Goal: Task Accomplishment & Management: Complete application form

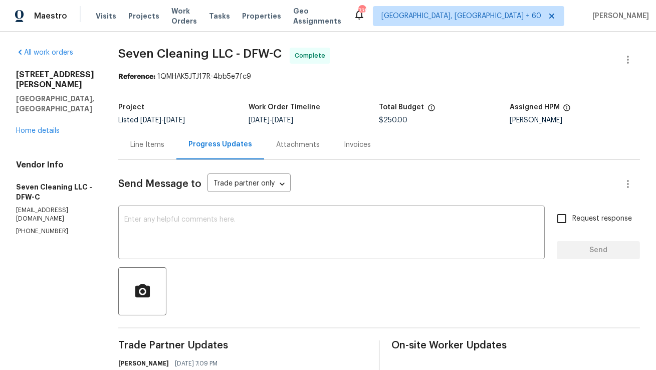
click at [164, 141] on div "Line Items" at bounding box center [147, 145] width 34 height 10
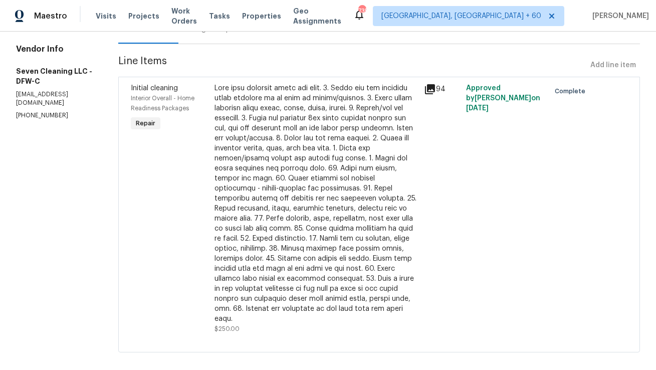
scroll to position [116, 0]
click at [249, 161] on div at bounding box center [317, 203] width 204 height 241
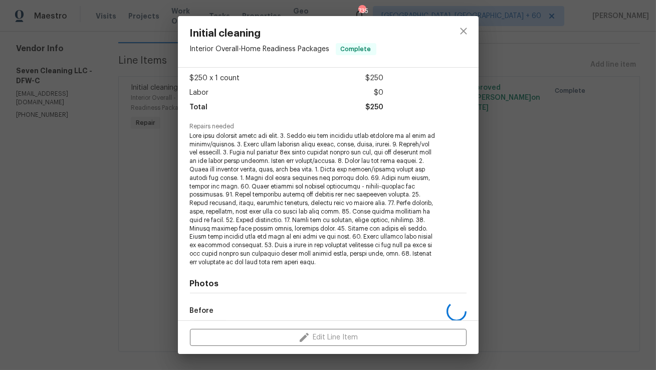
scroll to position [168, 0]
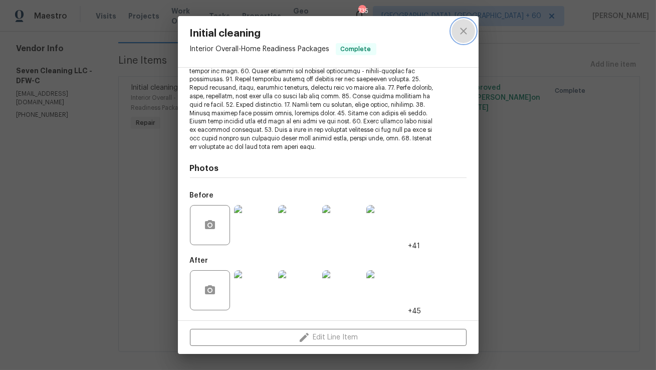
click at [463, 28] on icon "close" at bounding box center [464, 31] width 12 height 12
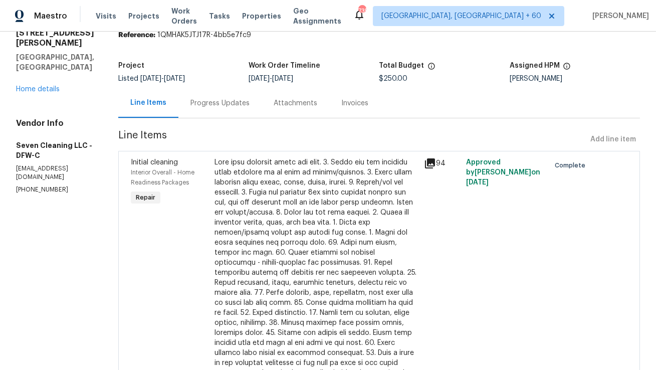
scroll to position [0, 0]
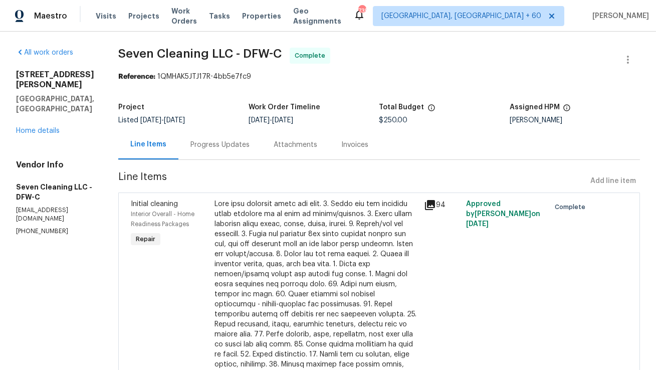
click at [299, 278] on div at bounding box center [317, 319] width 204 height 241
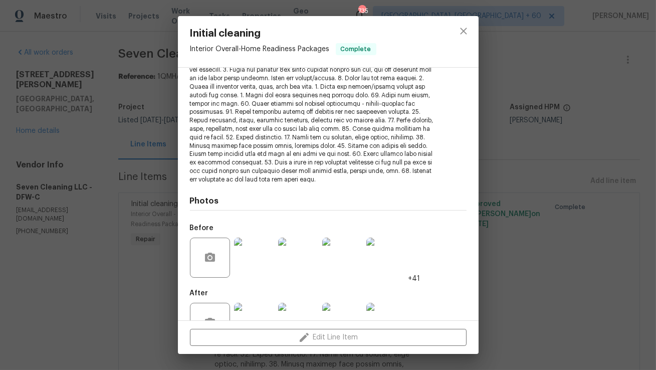
scroll to position [168, 0]
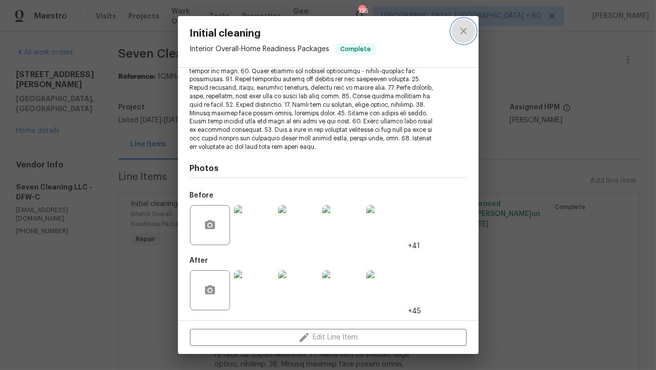
click at [470, 35] on button "close" at bounding box center [464, 31] width 24 height 24
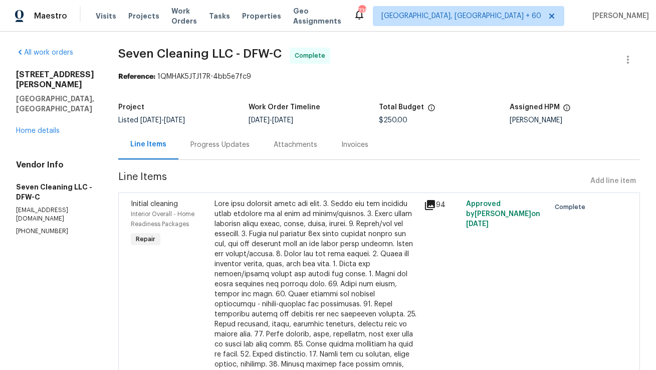
click at [239, 151] on div "Progress Updates" at bounding box center [219, 145] width 83 height 30
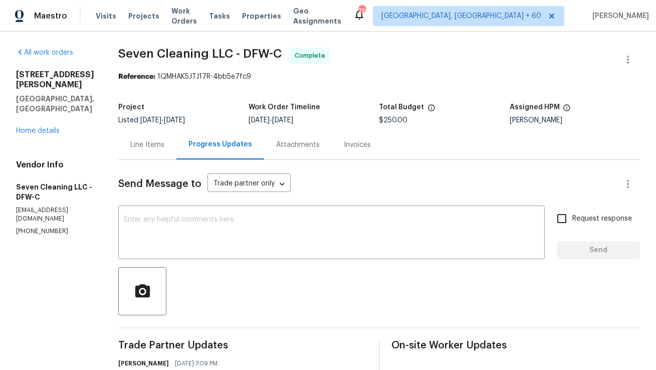
click at [164, 143] on div "Line Items" at bounding box center [147, 145] width 34 height 10
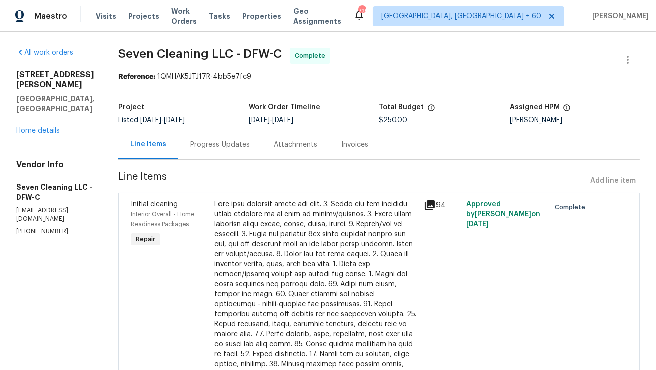
click at [226, 143] on div "Progress Updates" at bounding box center [220, 145] width 59 height 10
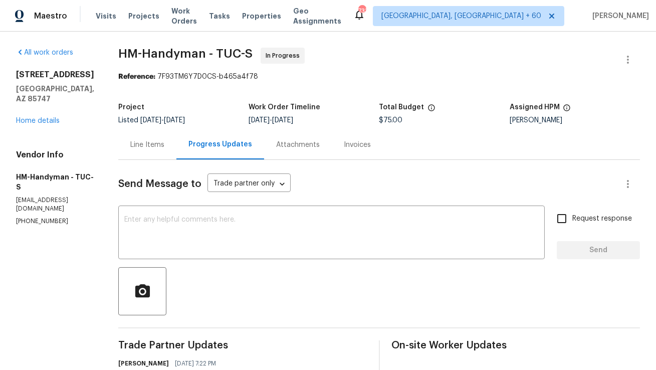
click at [173, 183] on span "Send Message to" at bounding box center [159, 184] width 83 height 10
click at [139, 180] on span "Send Message to" at bounding box center [159, 184] width 83 height 10
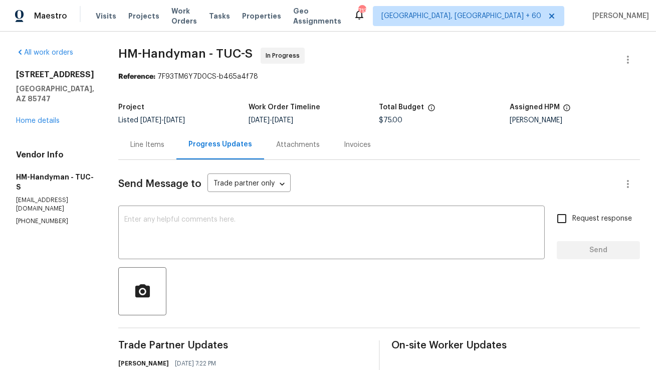
click at [172, 153] on div "Line Items" at bounding box center [147, 145] width 58 height 30
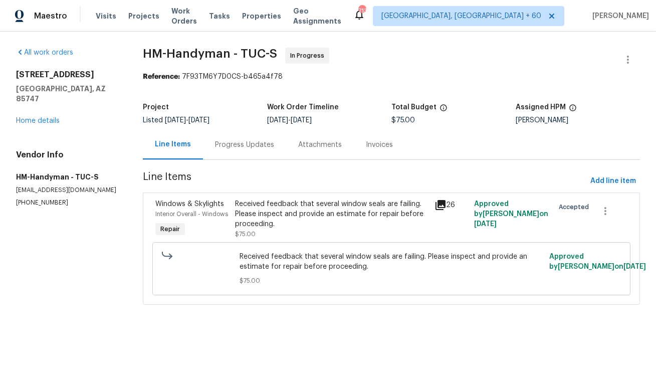
click at [284, 199] on div "Received feedback that several window seals are failing. Please inspect and pro…" at bounding box center [331, 214] width 193 height 30
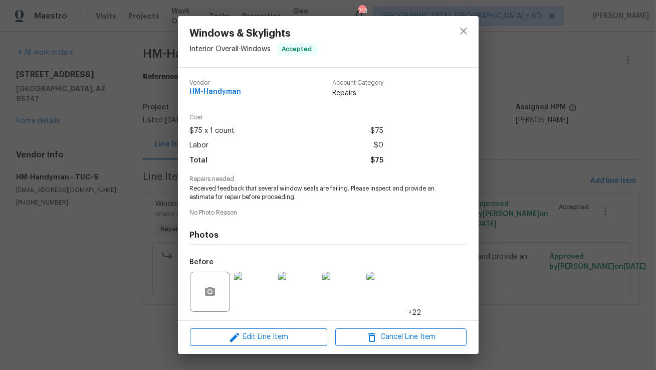
scroll to position [67, 0]
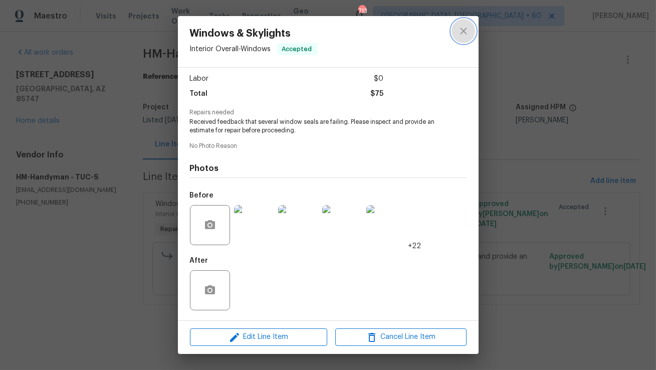
click at [467, 34] on icon "close" at bounding box center [464, 31] width 12 height 12
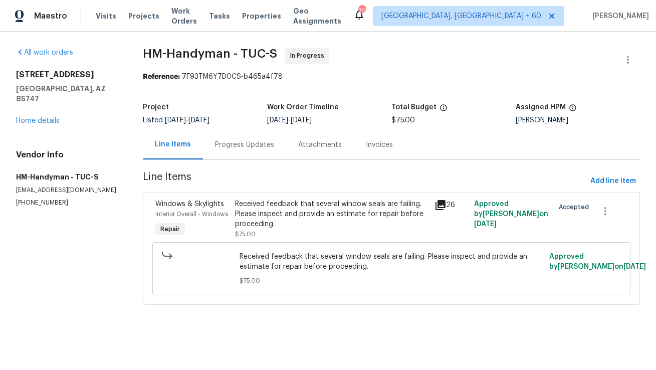
click at [244, 149] on div "Progress Updates" at bounding box center [244, 145] width 59 height 10
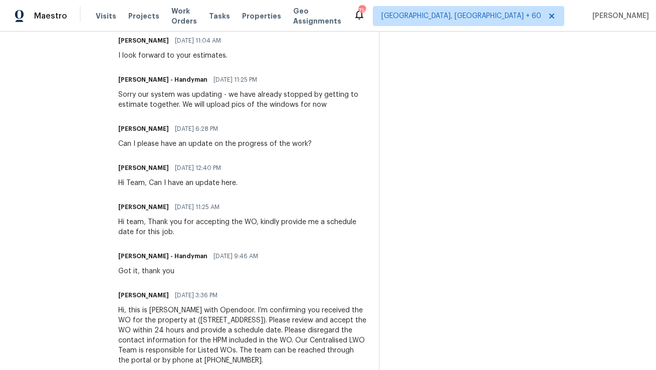
scroll to position [651, 0]
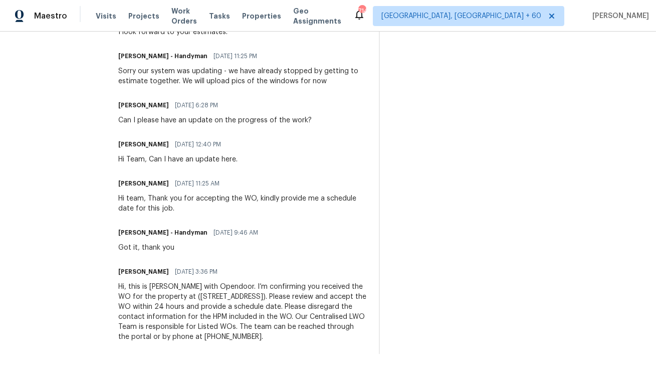
copy div "Hi, this is [PERSON_NAME] with Opendoor. I’m confirming you received the WO for…"
drag, startPoint x: 324, startPoint y: 333, endPoint x: 124, endPoint y: 288, distance: 204.5
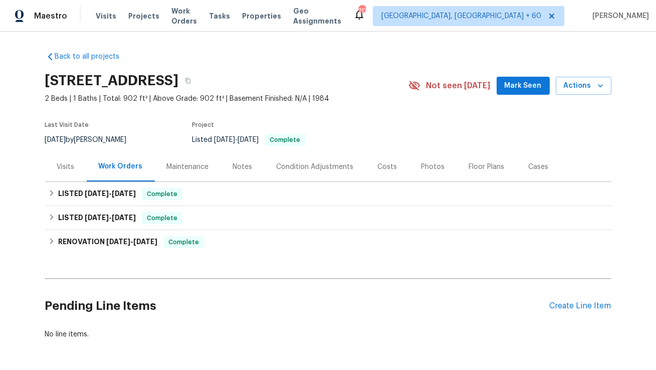
scroll to position [37, 0]
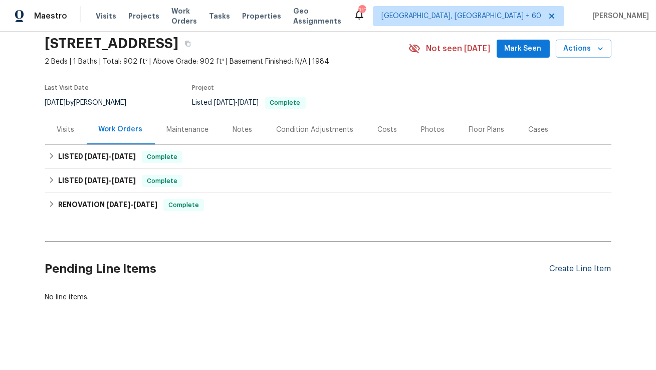
click at [555, 268] on div "Create Line Item" at bounding box center [581, 269] width 62 height 10
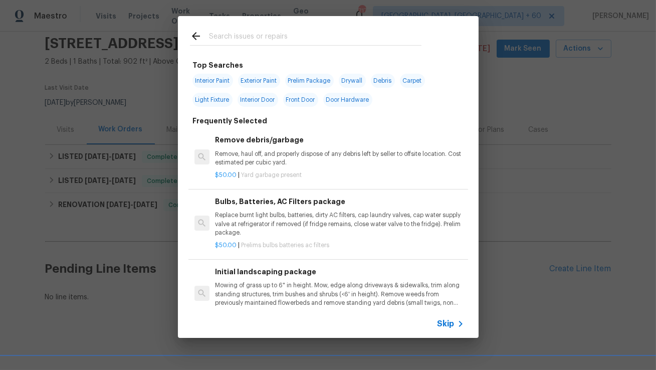
click at [446, 319] on span "Skip" at bounding box center [446, 324] width 17 height 10
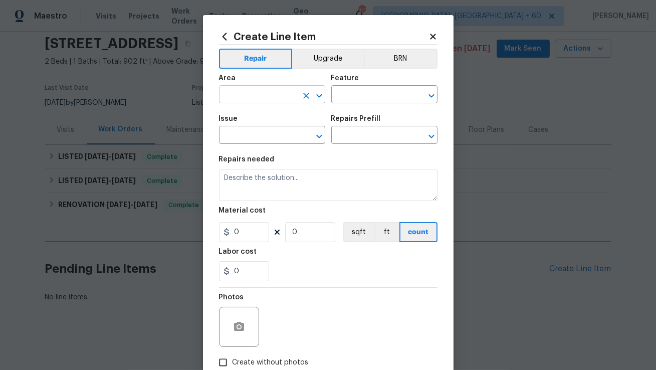
click at [277, 90] on input "text" at bounding box center [258, 96] width 78 height 16
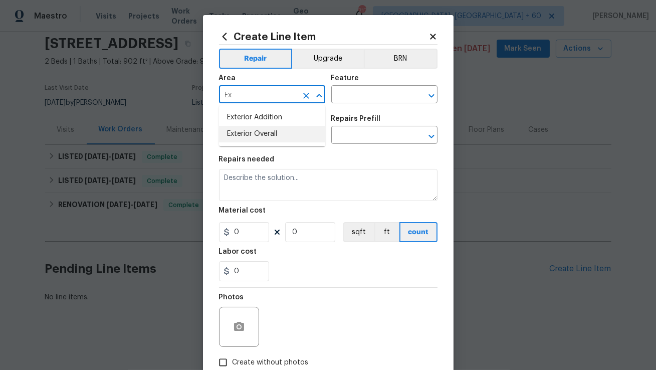
click at [277, 131] on li "Exterior Overall" at bounding box center [272, 134] width 106 height 17
type input "Exterior Overall"
click at [356, 98] on input "text" at bounding box center [370, 96] width 78 height 16
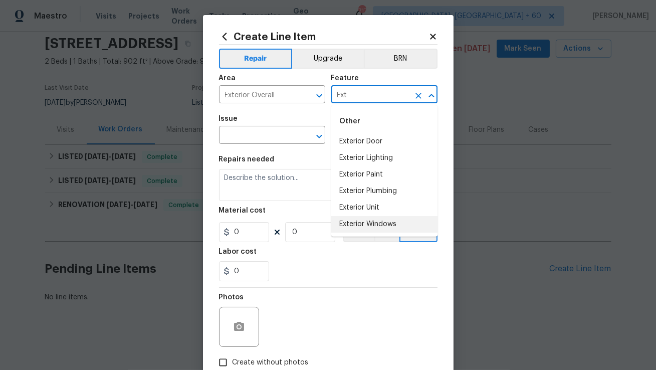
click at [368, 221] on li "Exterior Windows" at bounding box center [384, 224] width 106 height 17
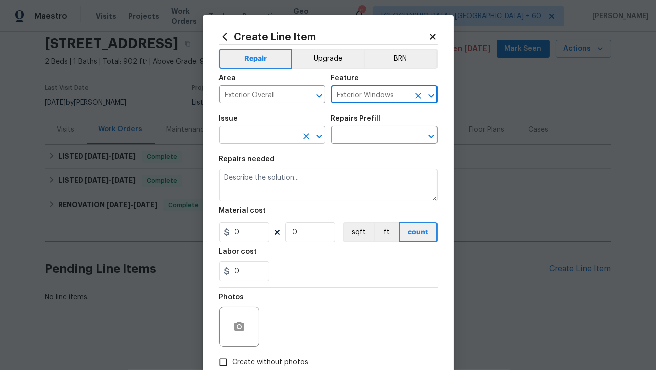
type input "Exterior Windows"
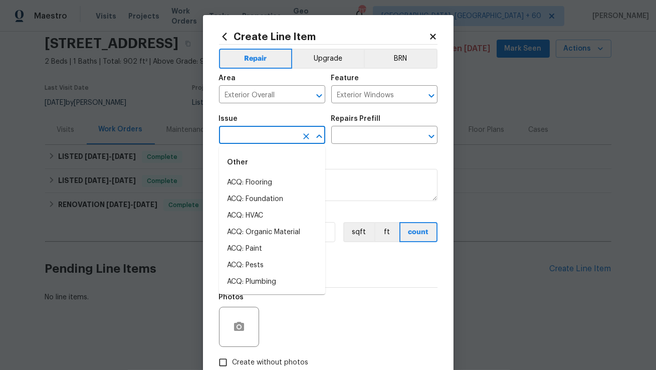
click at [293, 132] on input "text" at bounding box center [258, 136] width 78 height 16
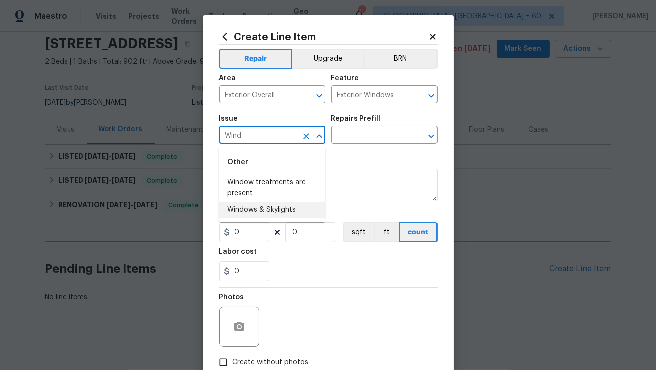
click at [290, 206] on li "Windows & Skylights" at bounding box center [272, 210] width 106 height 17
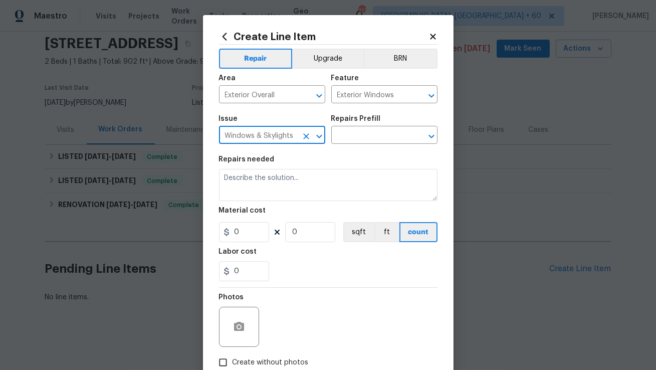
type input "Windows & Skylights"
click at [374, 125] on div "Repairs Prefill" at bounding box center [384, 121] width 106 height 13
click at [369, 133] on input "text" at bounding box center [370, 136] width 78 height 16
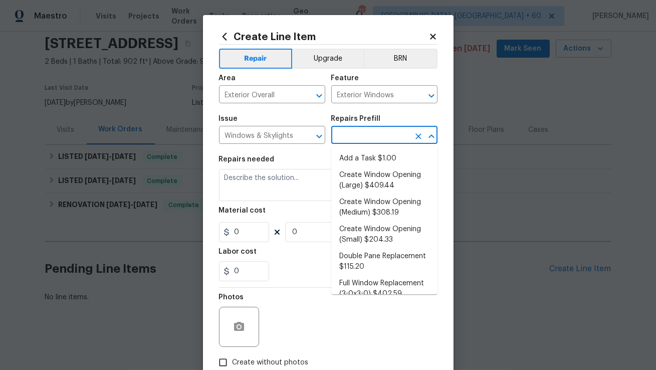
click at [364, 152] on li "Add a Task $1.00" at bounding box center [384, 158] width 106 height 17
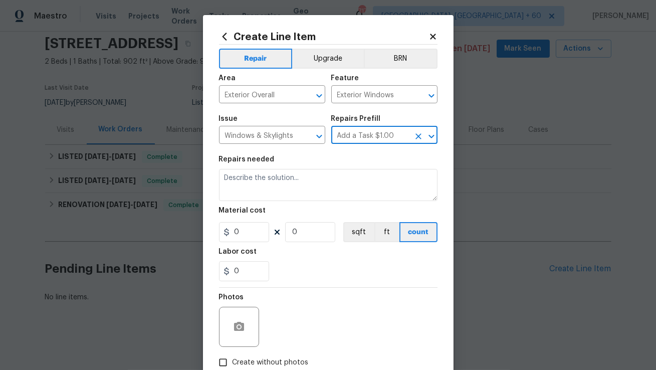
type input "Add a Task $1.00"
type textarea "HPM to detail"
type input "1"
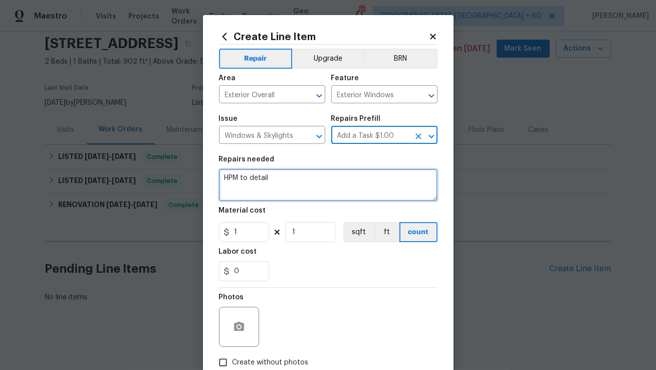
click at [328, 179] on textarea "HPM to detail" at bounding box center [328, 185] width 219 height 32
paste textarea "In the kitchen there?s a puddle under the window. It had rained earlier in the …"
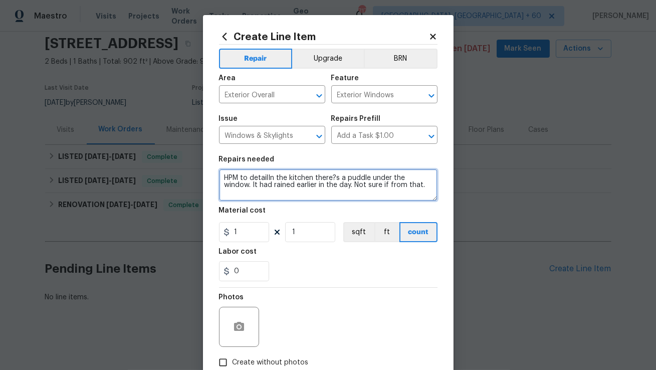
paste textarea
click at [290, 176] on textarea "In the kitchen there?s a puddle under the window. It had rained earlier in the …" at bounding box center [328, 185] width 219 height 32
click at [294, 193] on textarea "In the kitchen there is a puddle under the window. It had rained earlier in the…" at bounding box center [328, 185] width 219 height 32
type textarea "In the kitchen there is a puddle under the window. It had rained earlier in the…"
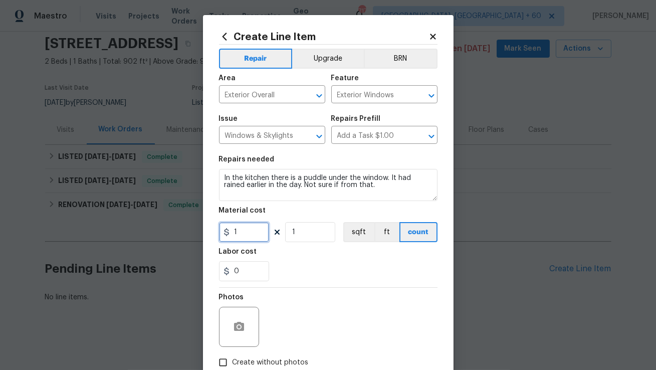
click at [257, 235] on input "1" at bounding box center [244, 232] width 50 height 20
type input "75"
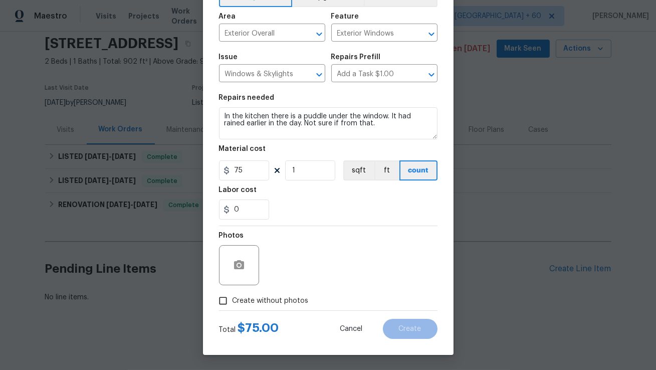
click at [250, 296] on span "Create without photos" at bounding box center [271, 301] width 76 height 11
click at [233, 296] on input "Create without photos" at bounding box center [223, 300] width 19 height 19
checkbox input "true"
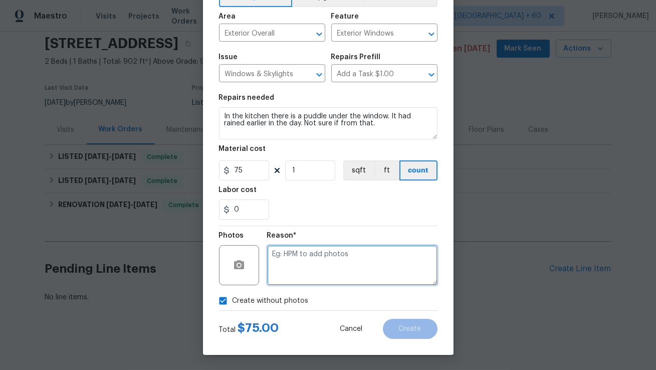
click at [325, 270] on textarea at bounding box center [352, 265] width 170 height 40
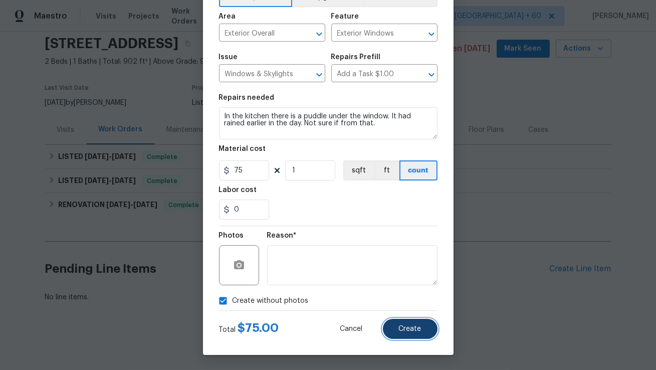
click at [412, 325] on span "Create" at bounding box center [410, 329] width 23 height 8
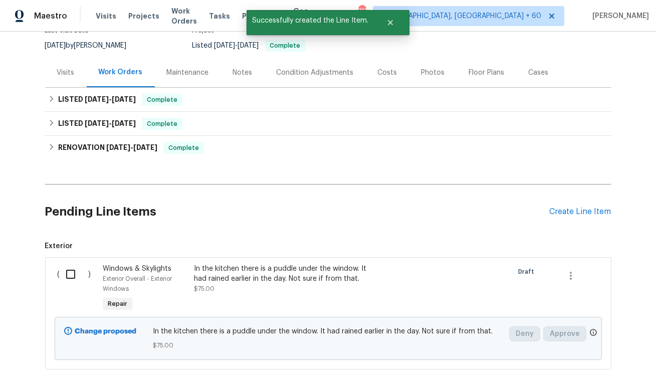
scroll to position [161, 0]
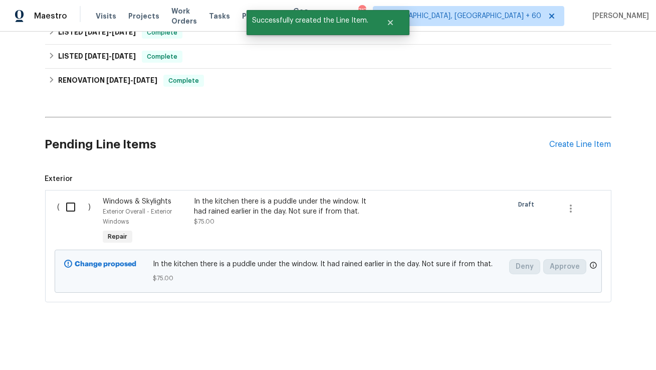
click at [68, 205] on input "checkbox" at bounding box center [74, 207] width 29 height 21
checkbox input "true"
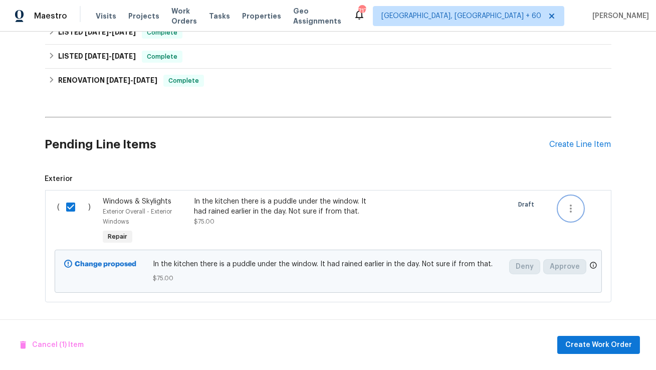
click at [565, 205] on icon "button" at bounding box center [571, 209] width 12 height 12
click at [477, 260] on div at bounding box center [328, 185] width 656 height 370
click at [586, 350] on span "Create Work Order" at bounding box center [599, 345] width 67 height 13
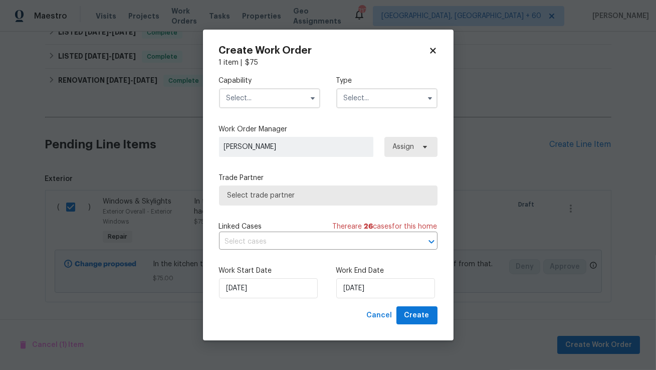
click at [297, 96] on input "text" at bounding box center [269, 98] width 101 height 20
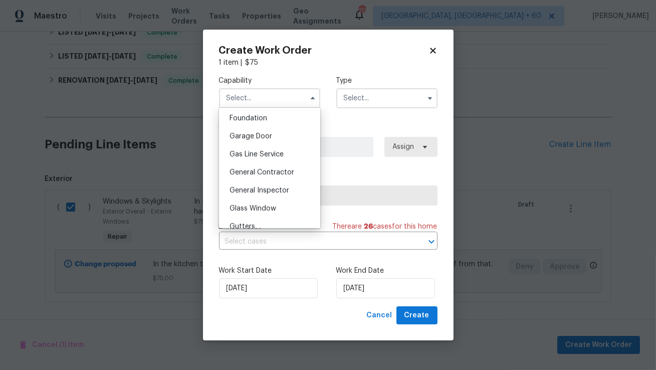
scroll to position [514, 0]
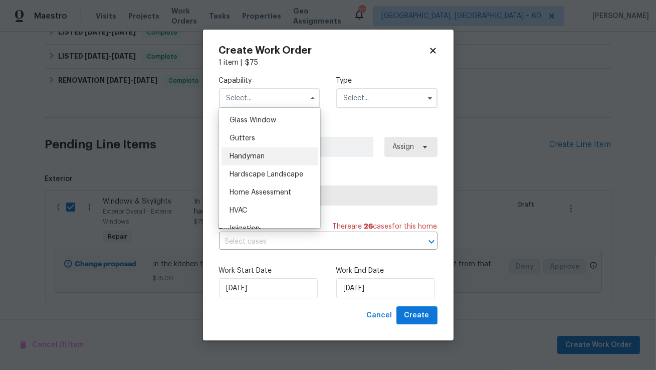
click at [277, 158] on div "Handyman" at bounding box center [270, 156] width 96 height 18
type input "Handyman"
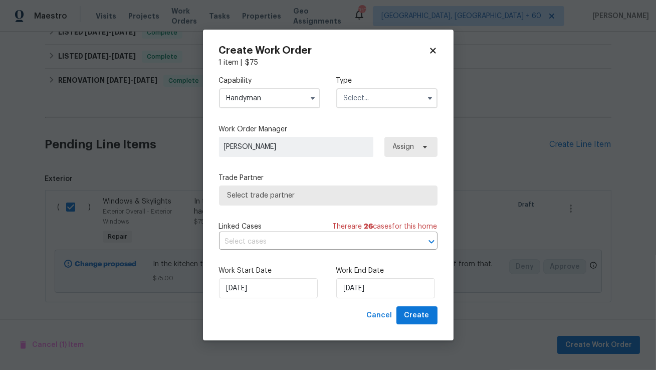
click at [379, 97] on input "text" at bounding box center [386, 98] width 101 height 20
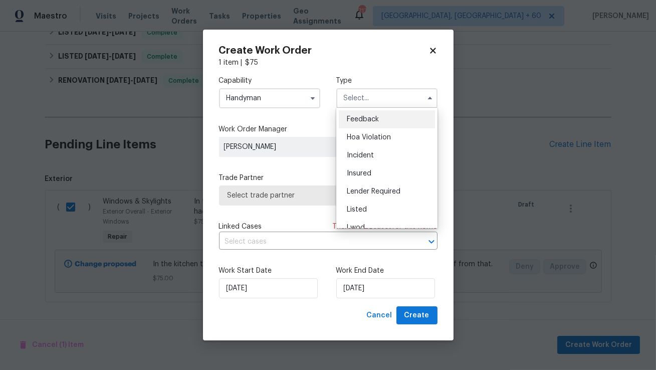
click at [371, 117] on span "Feedback" at bounding box center [363, 119] width 32 height 7
type input "Feedback"
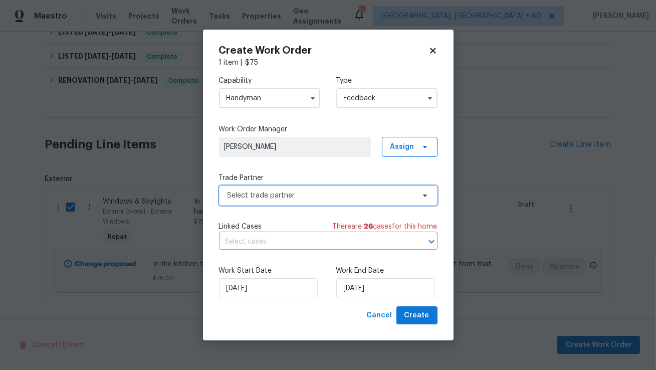
click at [302, 195] on span "Select trade partner" at bounding box center [321, 196] width 187 height 10
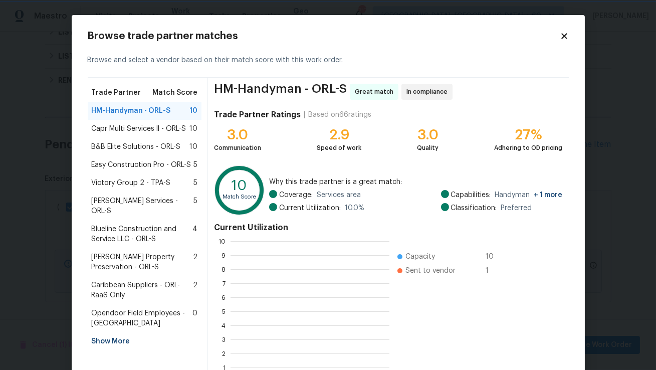
scroll to position [140, 158]
click at [165, 146] on span "B&B Elite Solutions - ORL-S" at bounding box center [136, 147] width 89 height 10
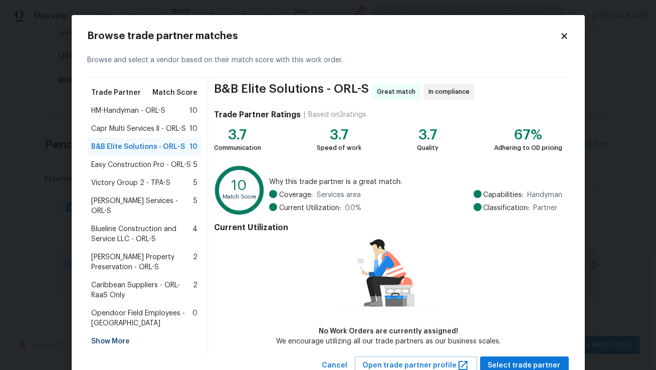
click at [168, 113] on div "HM-Handyman - ORL-S 10" at bounding box center [145, 111] width 106 height 10
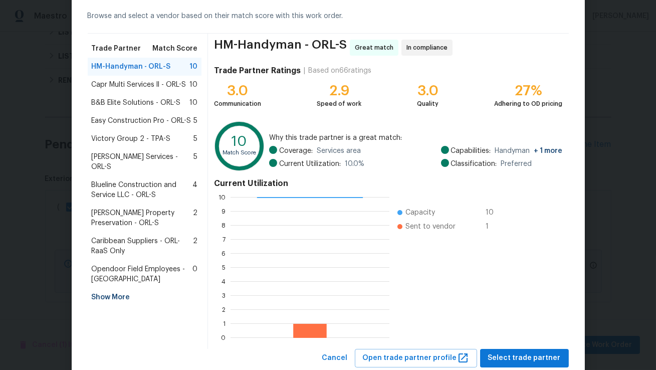
scroll to position [35, 0]
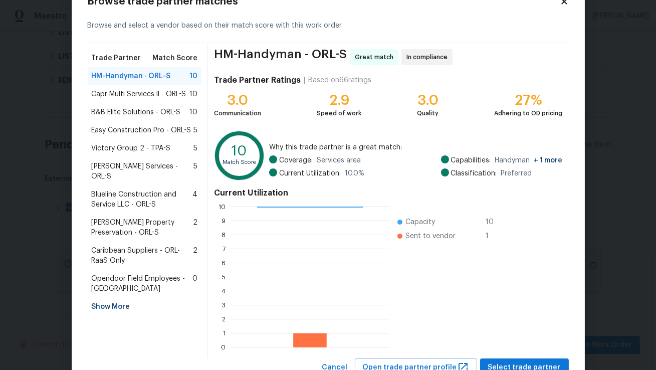
click at [161, 93] on span "Capr Multi Services ll - ORL-S" at bounding box center [139, 94] width 95 height 10
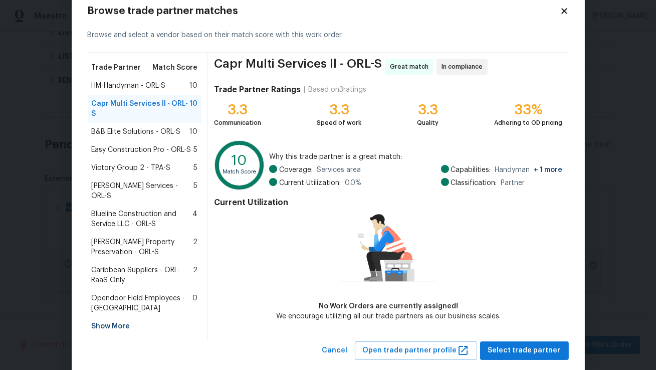
scroll to position [32, 0]
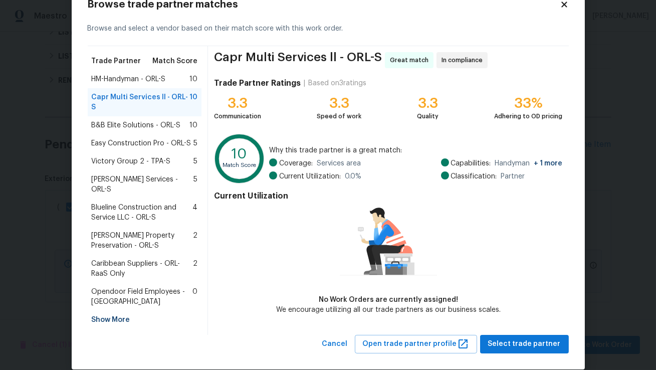
click at [157, 120] on span "B&B Elite Solutions - ORL-S" at bounding box center [136, 125] width 89 height 10
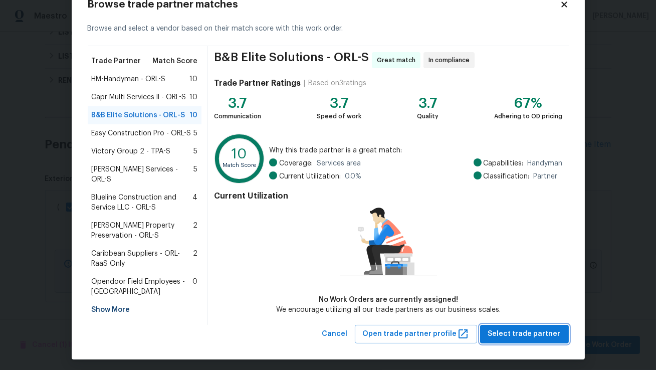
click at [506, 332] on span "Select trade partner" at bounding box center [524, 334] width 73 height 13
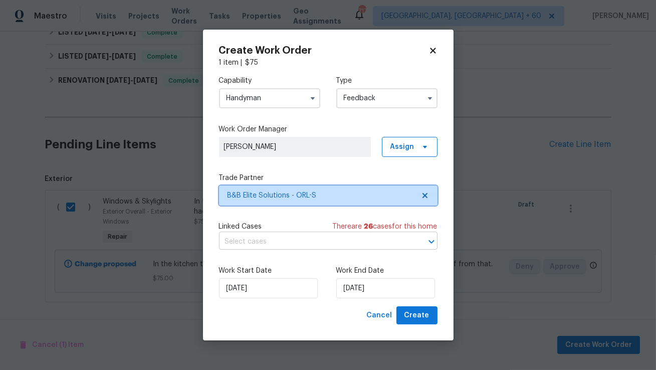
scroll to position [0, 0]
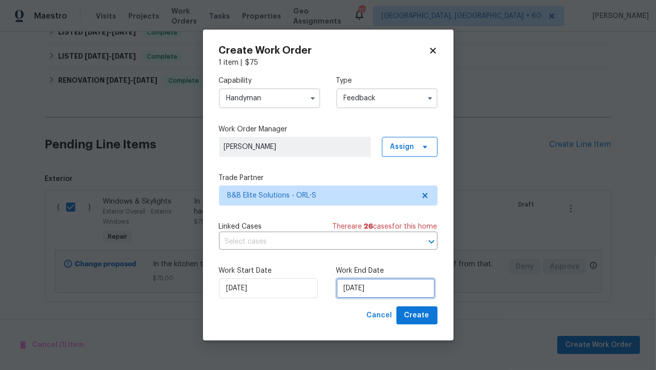
click at [348, 289] on input "29/09/2025" at bounding box center [385, 288] width 99 height 20
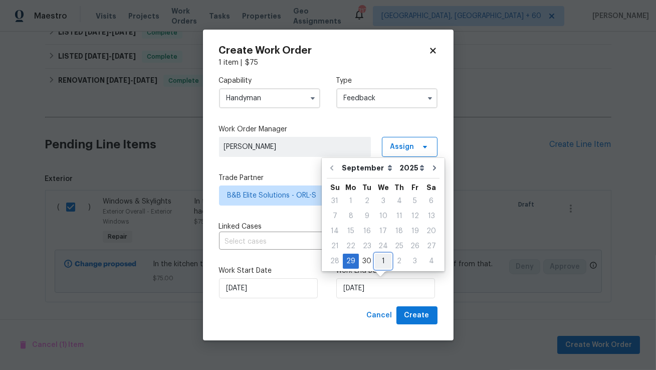
click at [377, 262] on div "1" at bounding box center [383, 261] width 17 height 14
type input "01/10/2025"
select select "9"
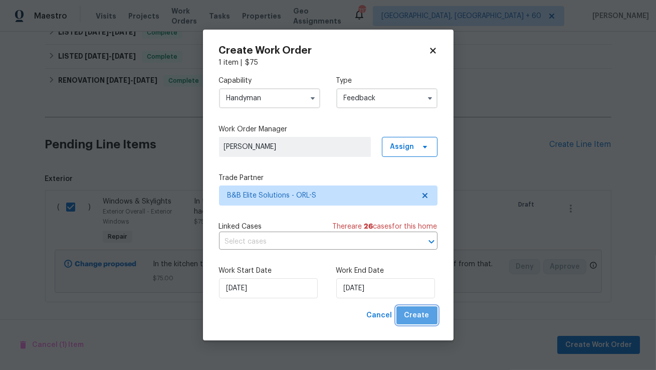
click at [421, 315] on span "Create" at bounding box center [417, 315] width 25 height 13
checkbox input "false"
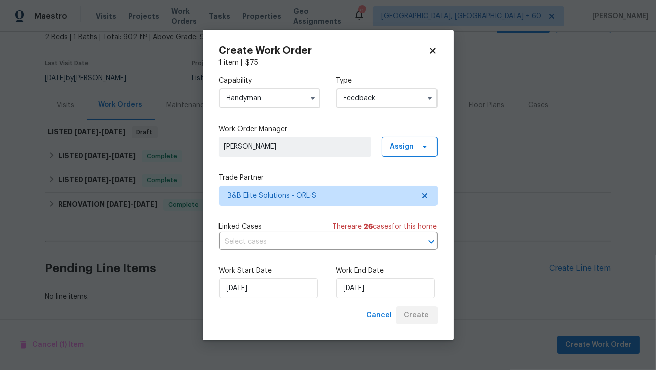
scroll to position [61, 0]
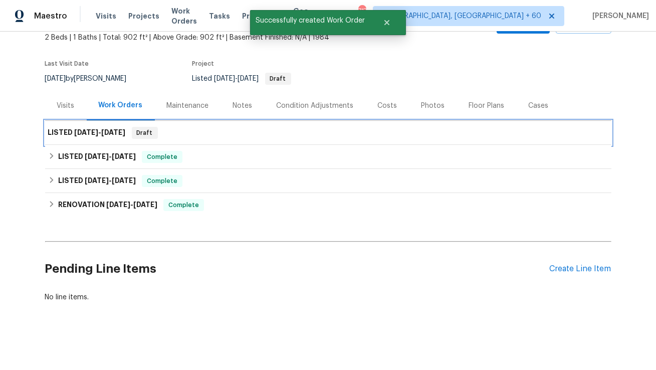
click at [292, 131] on div "LISTED 9/29/25 - 10/1/25 Draft" at bounding box center [328, 133] width 560 height 12
click at [125, 136] on h6 "LISTED 9/29/25 - 10/1/25" at bounding box center [87, 133] width 78 height 12
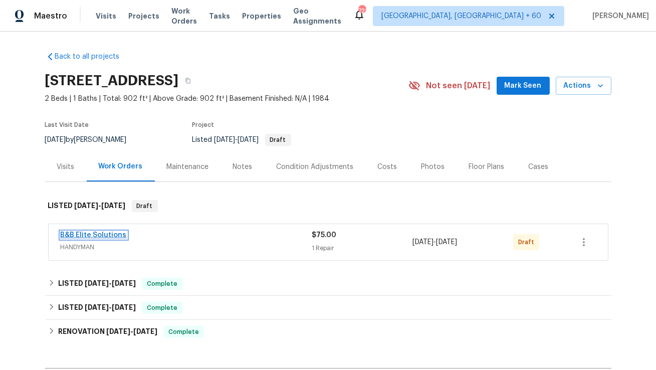
click at [115, 233] on link "B&B Elite Solutions" at bounding box center [94, 235] width 66 height 7
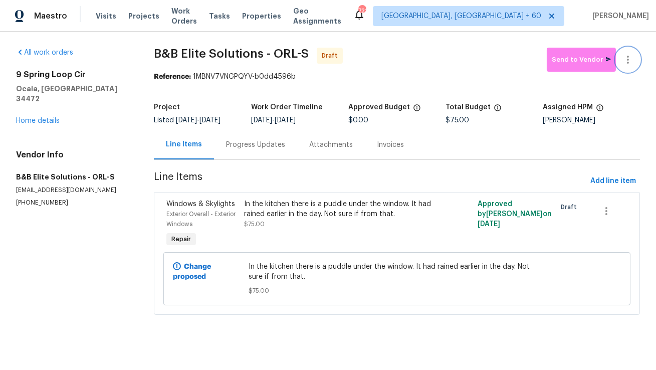
click at [635, 58] on button "button" at bounding box center [628, 60] width 24 height 24
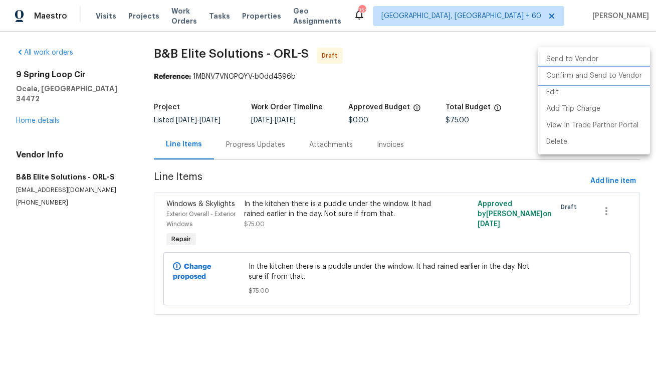
click at [623, 77] on li "Confirm and Send to Vendor" at bounding box center [594, 76] width 112 height 17
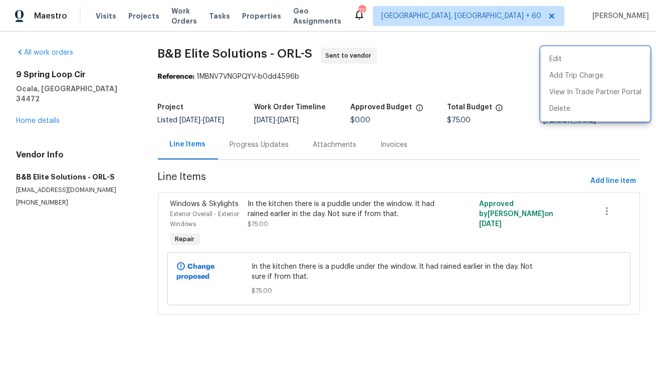
click at [252, 141] on div at bounding box center [328, 185] width 656 height 370
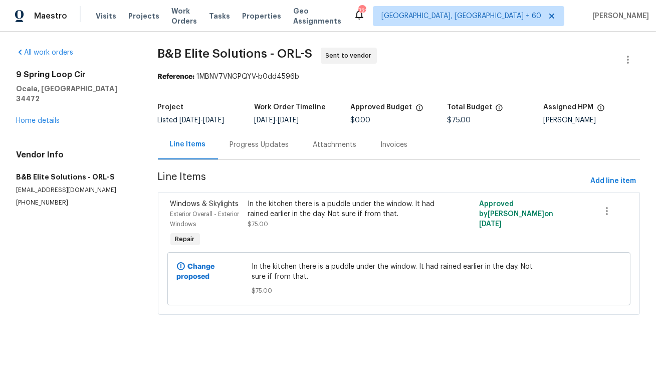
click at [260, 146] on div "Progress Updates" at bounding box center [259, 145] width 59 height 10
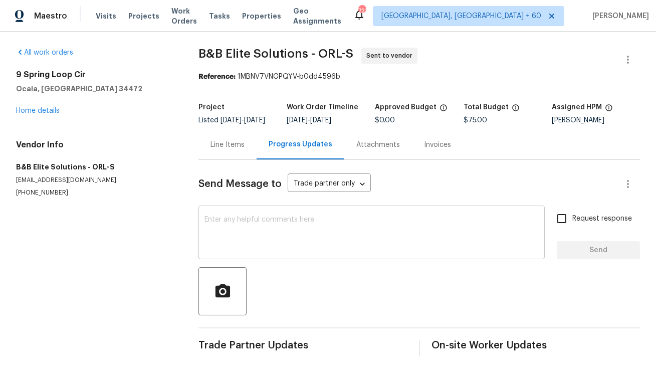
click at [255, 250] on textarea at bounding box center [372, 233] width 334 height 35
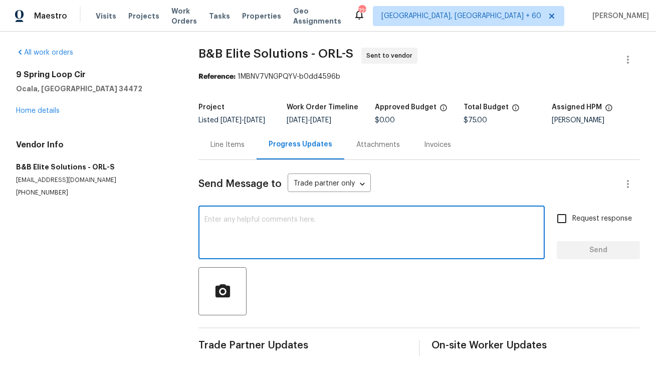
paste textarea "Hi, this is [PERSON_NAME] with Opendoor. I’m confirming you received the WO for…"
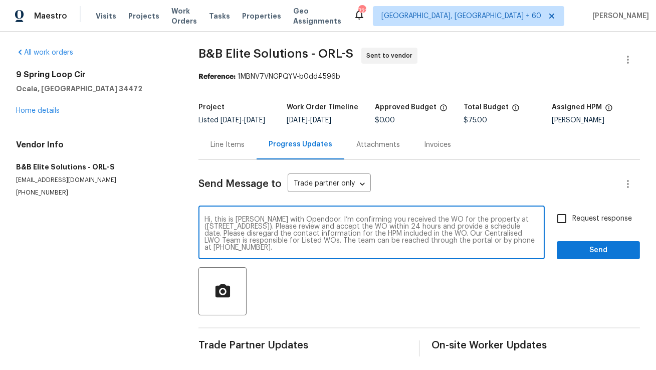
drag, startPoint x: 503, startPoint y: 224, endPoint x: 296, endPoint y: 233, distance: 207.3
click at [296, 233] on textarea "Hi, this is [PERSON_NAME] with Opendoor. I’m confirming you received the WO for…" at bounding box center [372, 233] width 334 height 35
paste textarea "9 Spring Loop Cir, Ocala, FL 34472"
click at [358, 250] on textarea "Hi, this is Anthony with Opendoor. I’m confirming you received the WO for the p…" at bounding box center [372, 233] width 334 height 35
type textarea "Hi, this is Anthony with Opendoor. I’m confirming you received the WO for the p…"
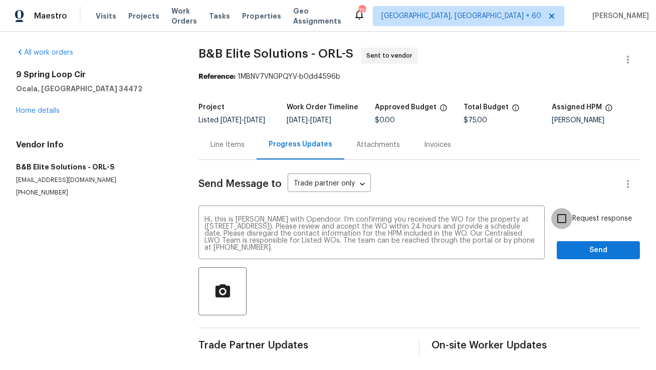
click at [572, 224] on input "Request response" at bounding box center [561, 218] width 21 height 21
checkbox input "true"
click at [602, 257] on span "Send" at bounding box center [598, 250] width 67 height 13
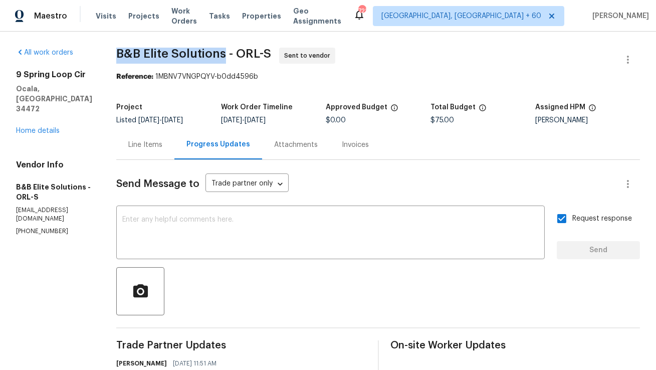
copy span "B&B Elite Solutions"
drag, startPoint x: 126, startPoint y: 50, endPoint x: 231, endPoint y: 48, distance: 105.3
click at [231, 48] on span "B&B Elite Solutions - ORL-S" at bounding box center [193, 54] width 155 height 12
click at [308, 246] on textarea at bounding box center [330, 233] width 417 height 35
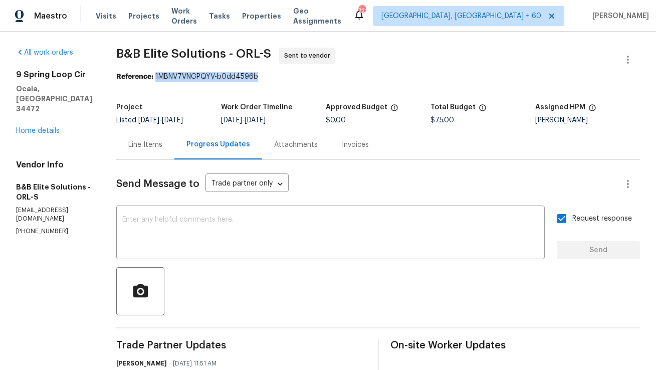
copy div "1MBNV7VNGPQYV-b0dd4596b"
drag, startPoint x: 163, startPoint y: 75, endPoint x: 284, endPoint y: 75, distance: 120.8
click at [284, 75] on div "Reference: 1MBNV7VNGPQYV-b0dd4596b" at bounding box center [378, 77] width 524 height 10
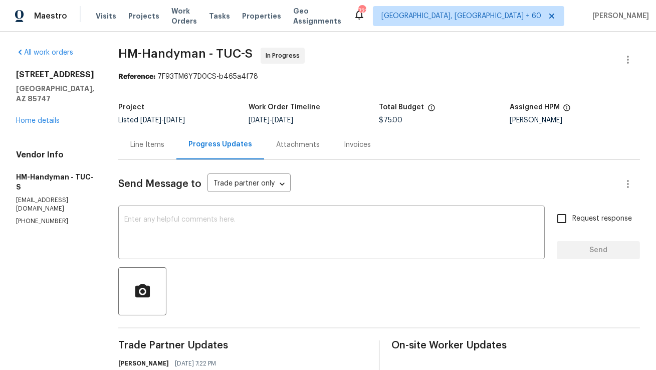
click at [164, 146] on div "Line Items" at bounding box center [147, 145] width 34 height 10
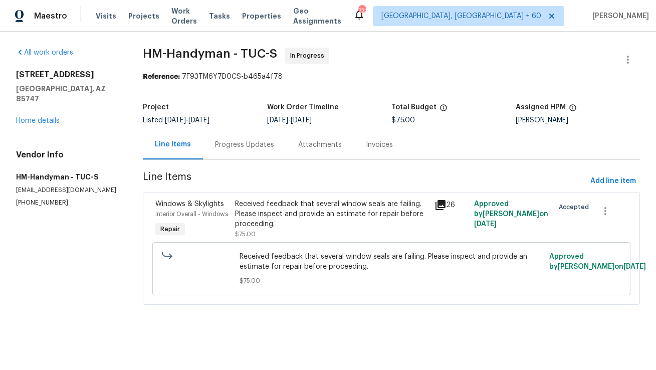
click at [295, 215] on div "Received feedback that several window seals are failing. Please inspect and pro…" at bounding box center [331, 214] width 193 height 30
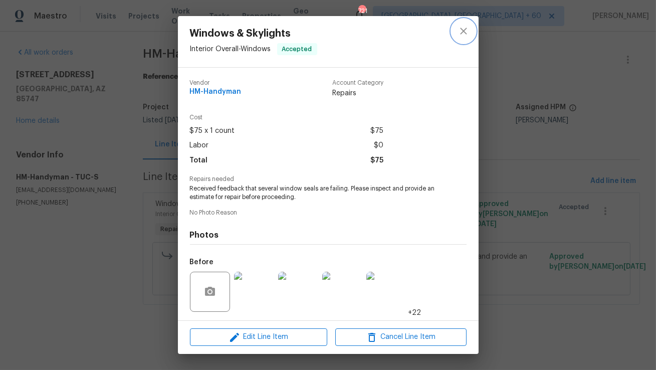
click at [458, 38] on button "close" at bounding box center [464, 31] width 24 height 24
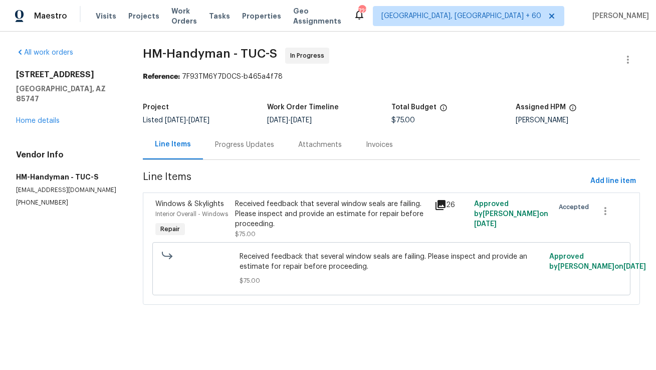
click at [231, 153] on div "Progress Updates" at bounding box center [244, 145] width 83 height 30
